Goal: Information Seeking & Learning: Learn about a topic

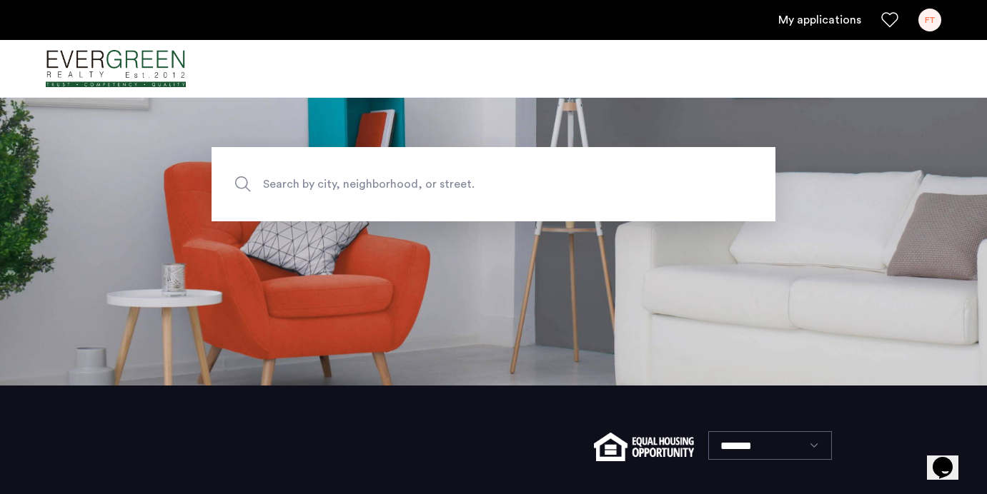
scroll to position [88, 0]
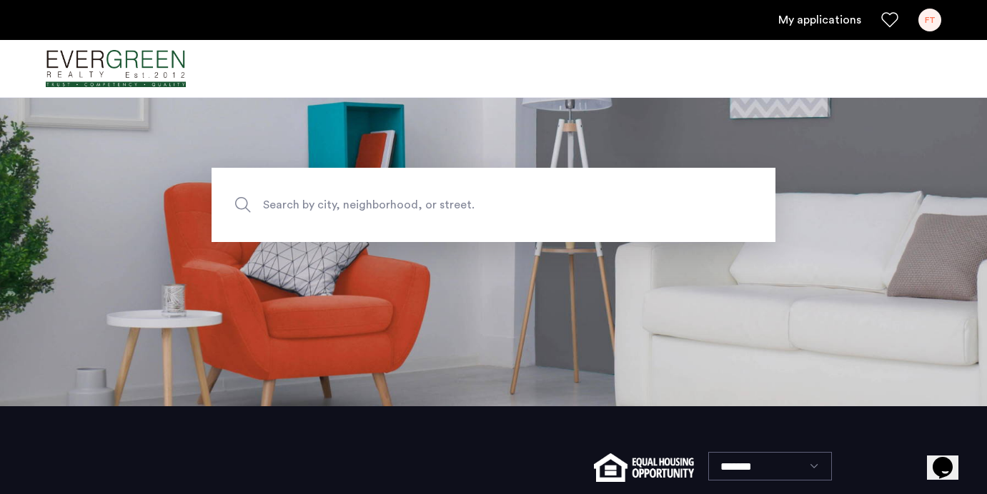
click at [470, 201] on span "Search by city, neighborhood, or street." at bounding box center [460, 205] width 394 height 19
click at [470, 201] on input "Search by city, neighborhood, or street." at bounding box center [493, 205] width 564 height 74
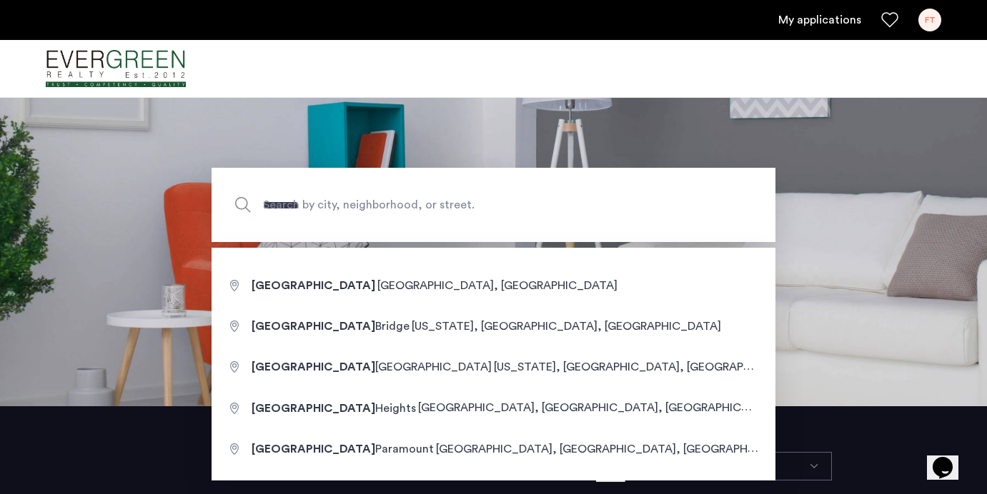
type input "**********"
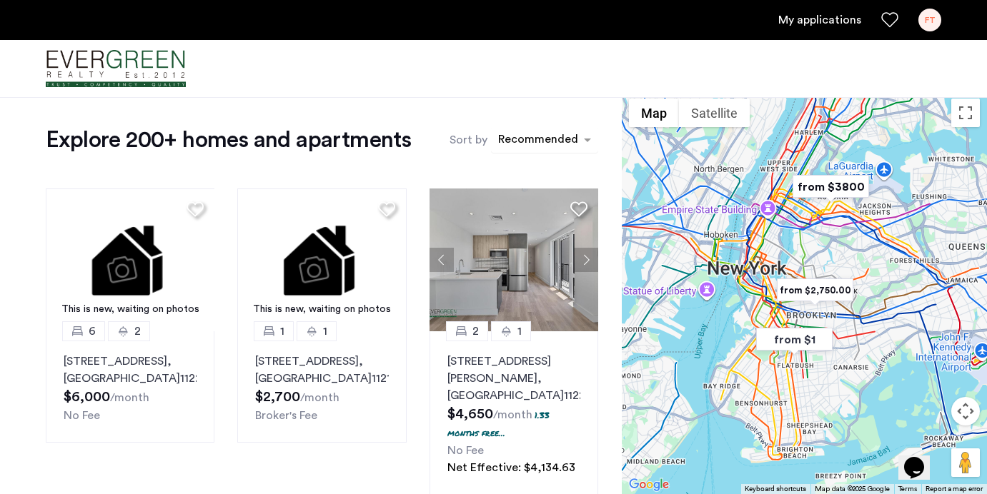
click at [534, 138] on div "sort-apartment" at bounding box center [538, 141] width 84 height 19
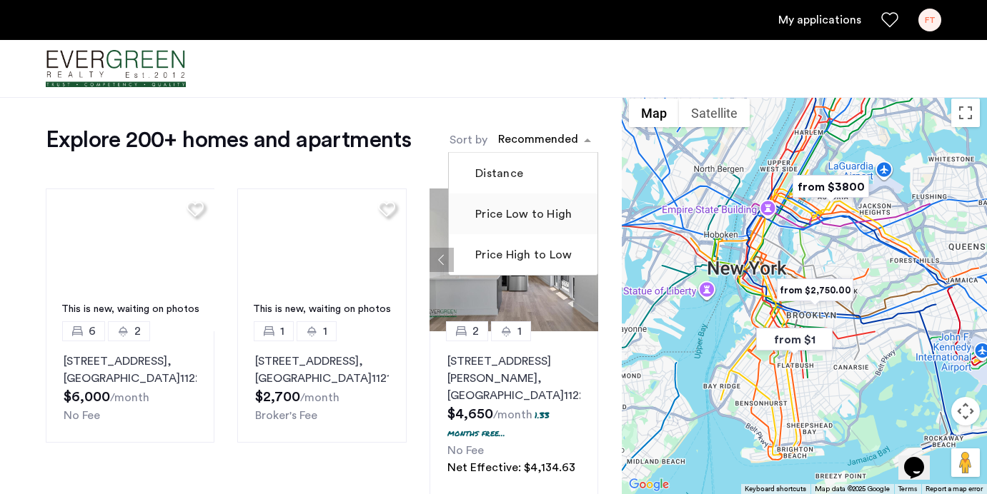
click at [528, 221] on label "Price Low to High" at bounding box center [521, 214] width 99 height 17
